Goal: Transaction & Acquisition: Register for event/course

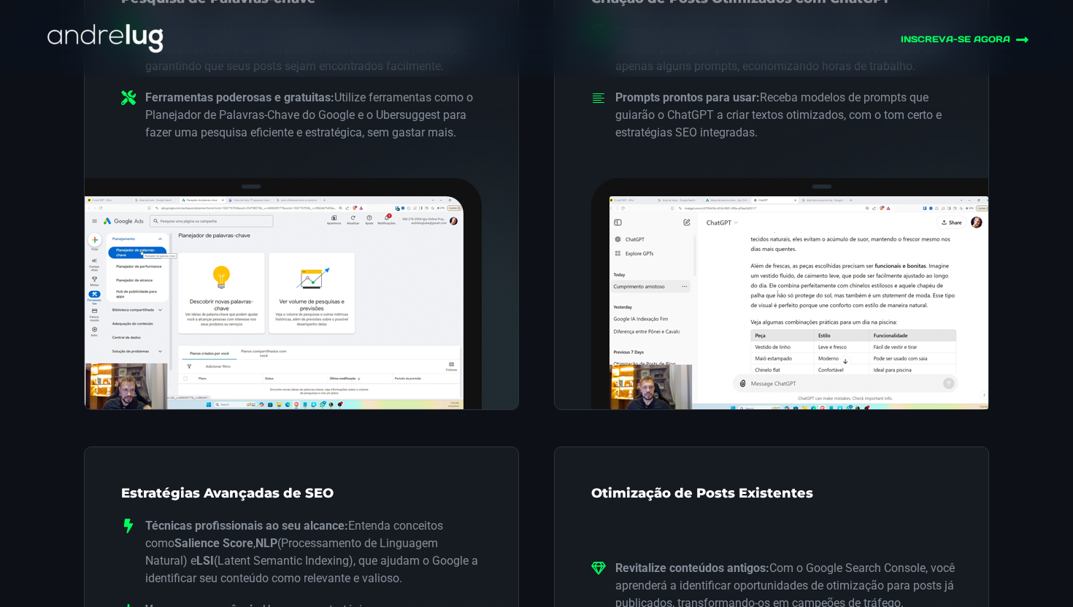
scroll to position [1208, 0]
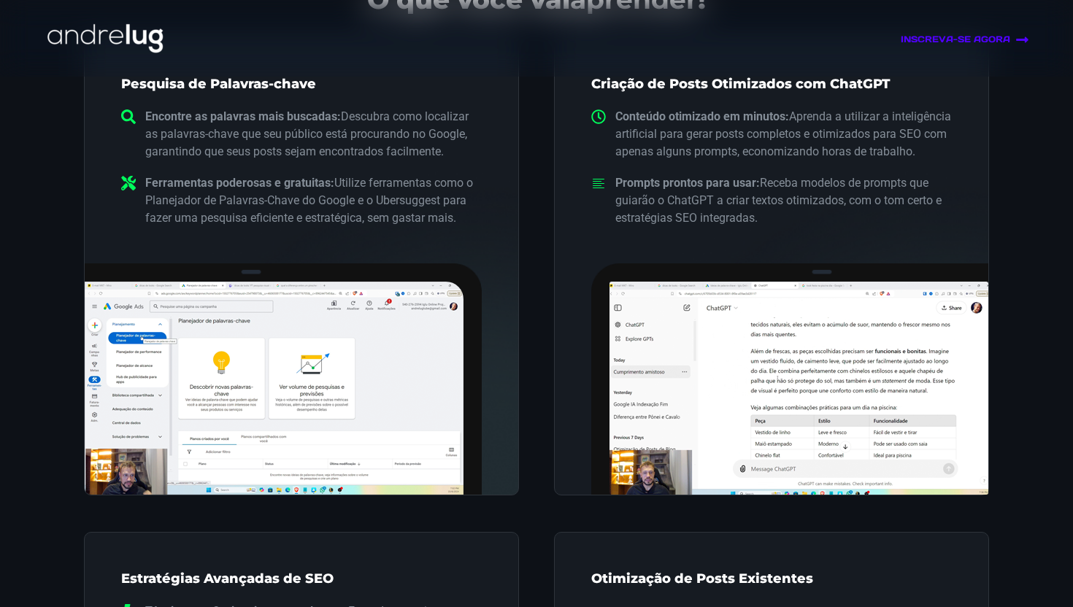
click at [956, 36] on link "INSCREVA-SE AGORA" at bounding box center [879, 40] width 299 height 14
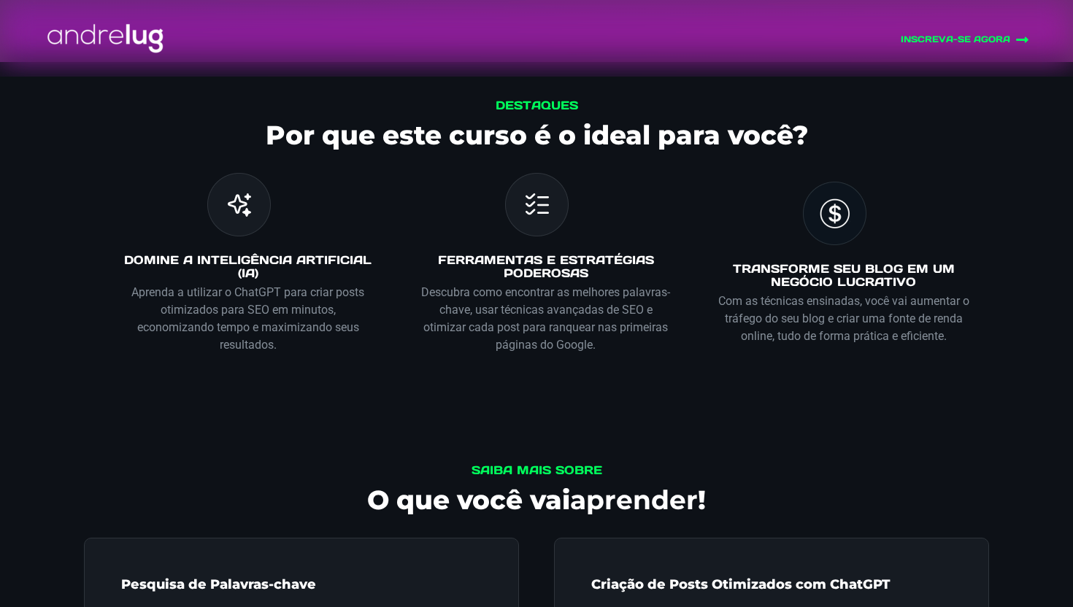
scroll to position [770, 0]
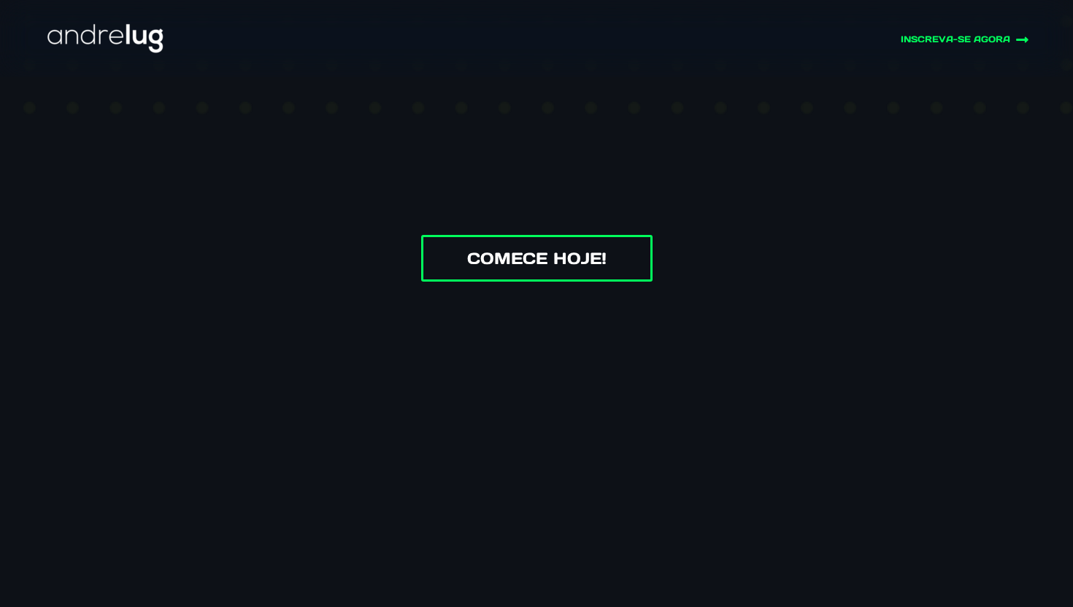
scroll to position [849, 0]
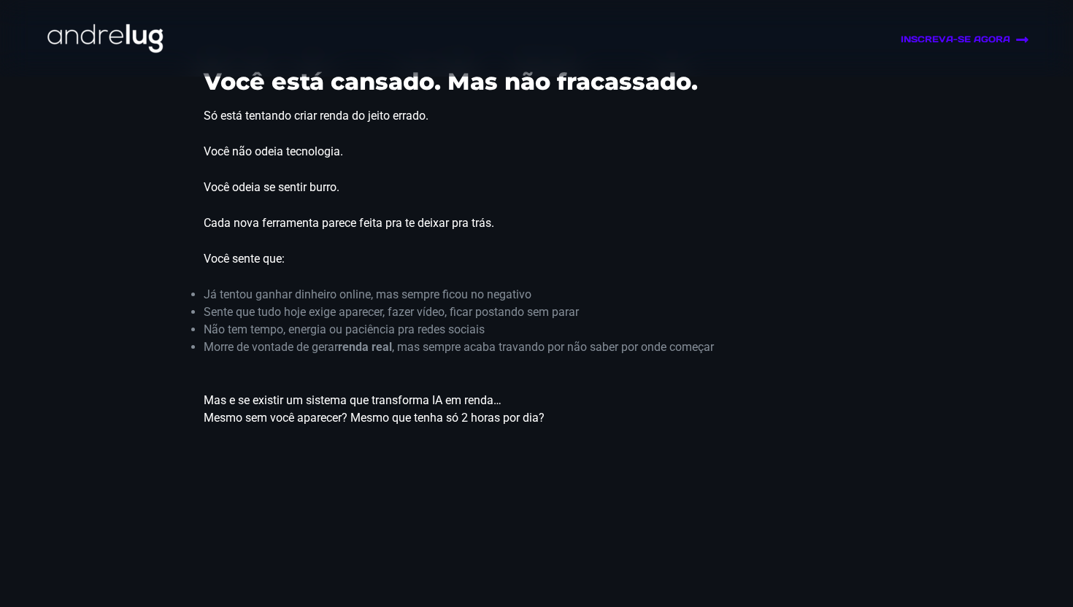
click at [1003, 38] on link "INSCREVA-SE AGORA" at bounding box center [879, 40] width 299 height 14
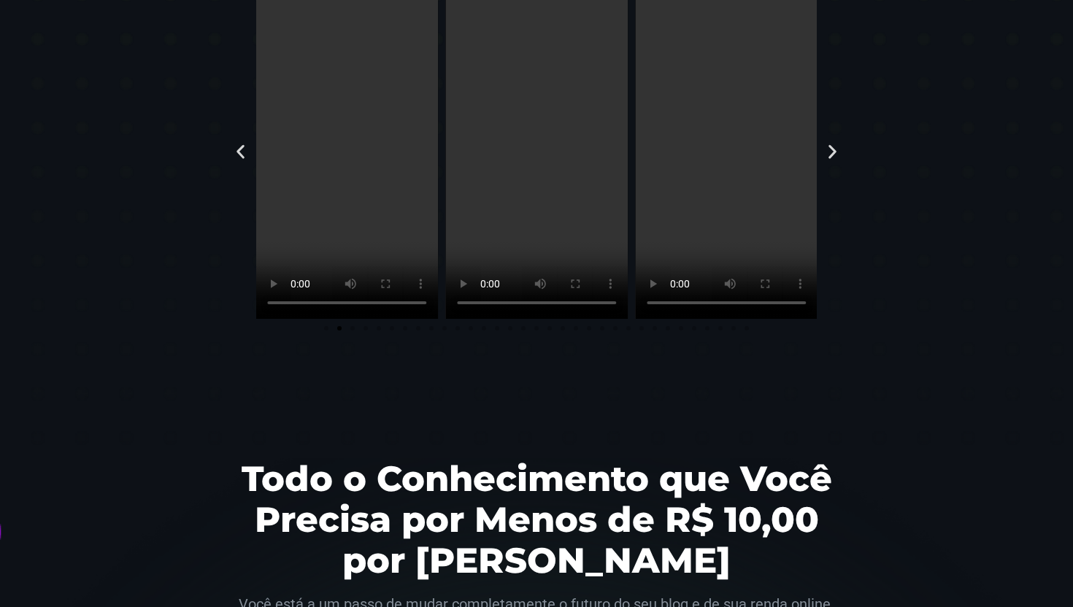
scroll to position [3463, 0]
